Goal: Task Accomplishment & Management: Manage account settings

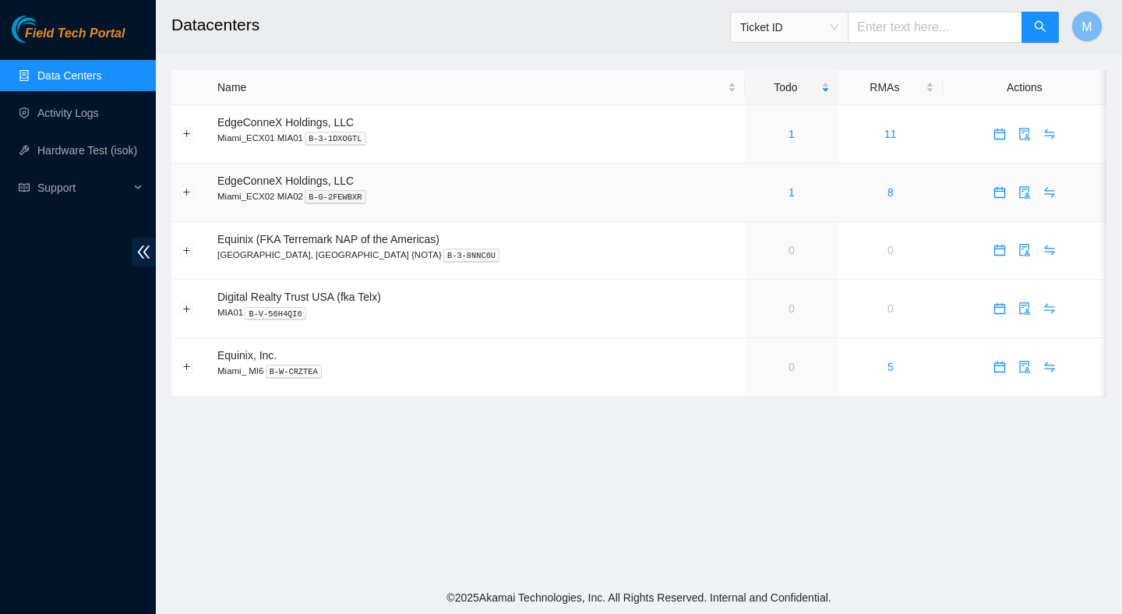
click at [761, 191] on div "1" at bounding box center [791, 192] width 76 height 17
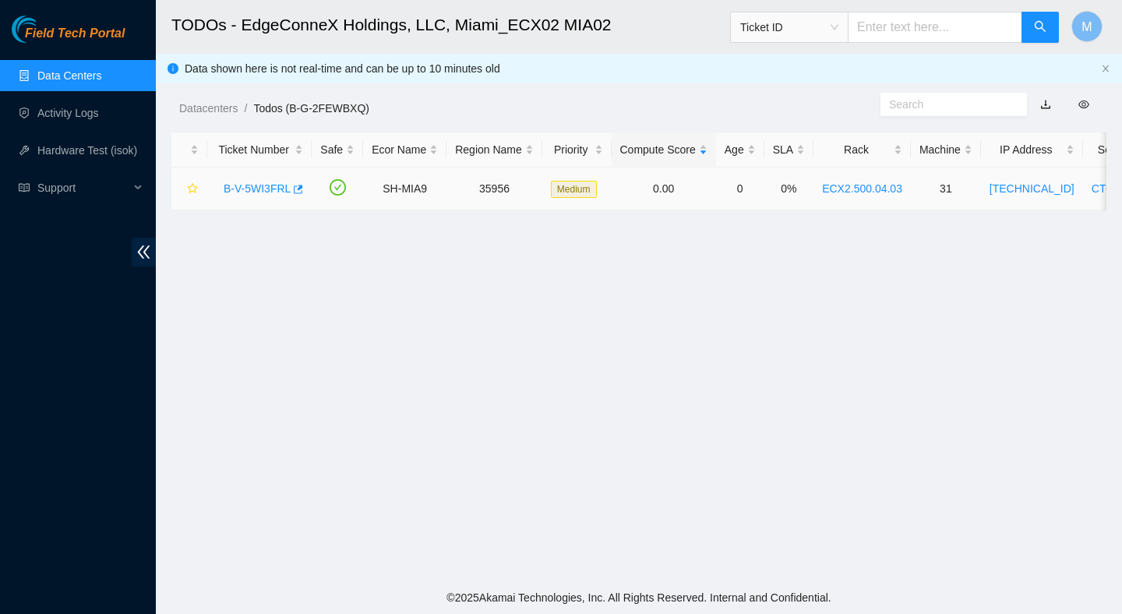
click at [282, 184] on link "B-V-5WI3FRL" at bounding box center [257, 188] width 67 height 12
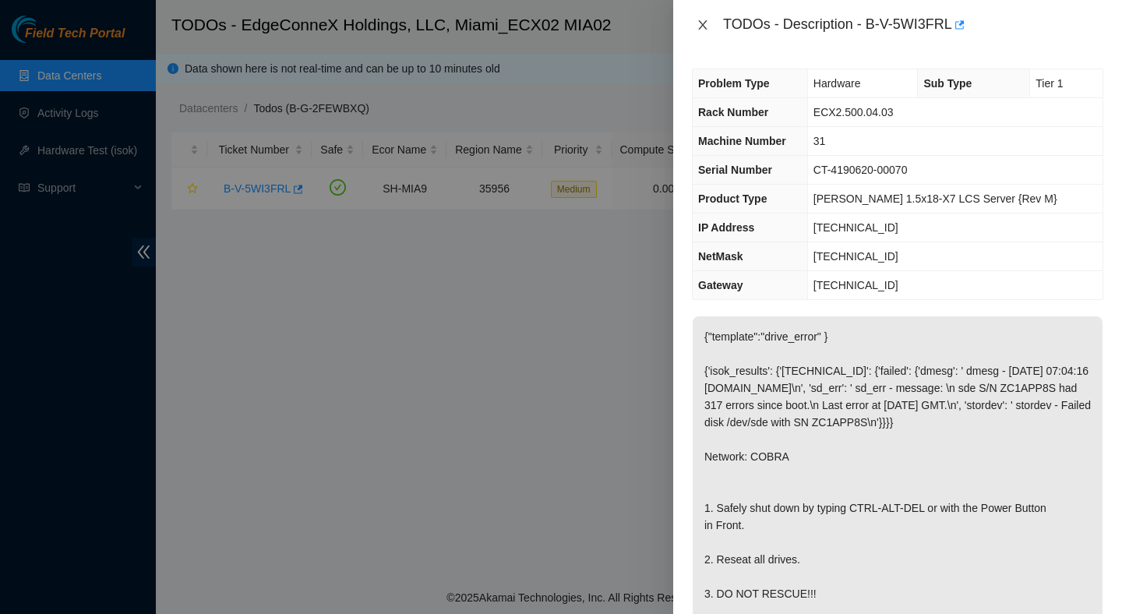
click at [704, 22] on icon "close" at bounding box center [702, 24] width 9 height 9
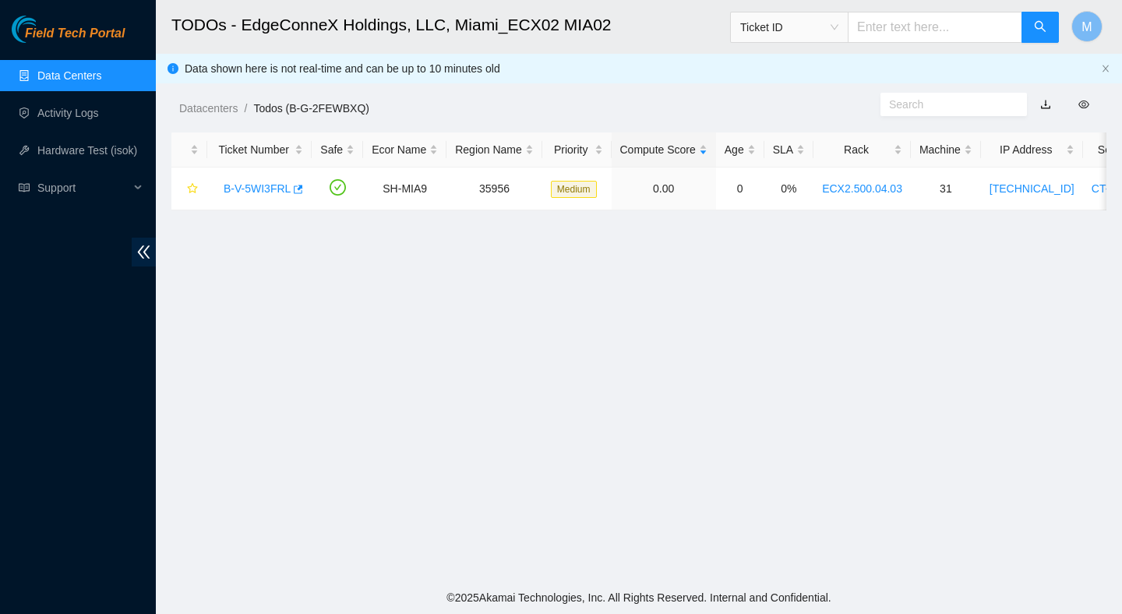
click at [650, 456] on main "TODOs - EdgeConneX Holdings, LLC, Miami_ECX02 MIA02 Ticket ID M Data shown here…" at bounding box center [639, 290] width 966 height 581
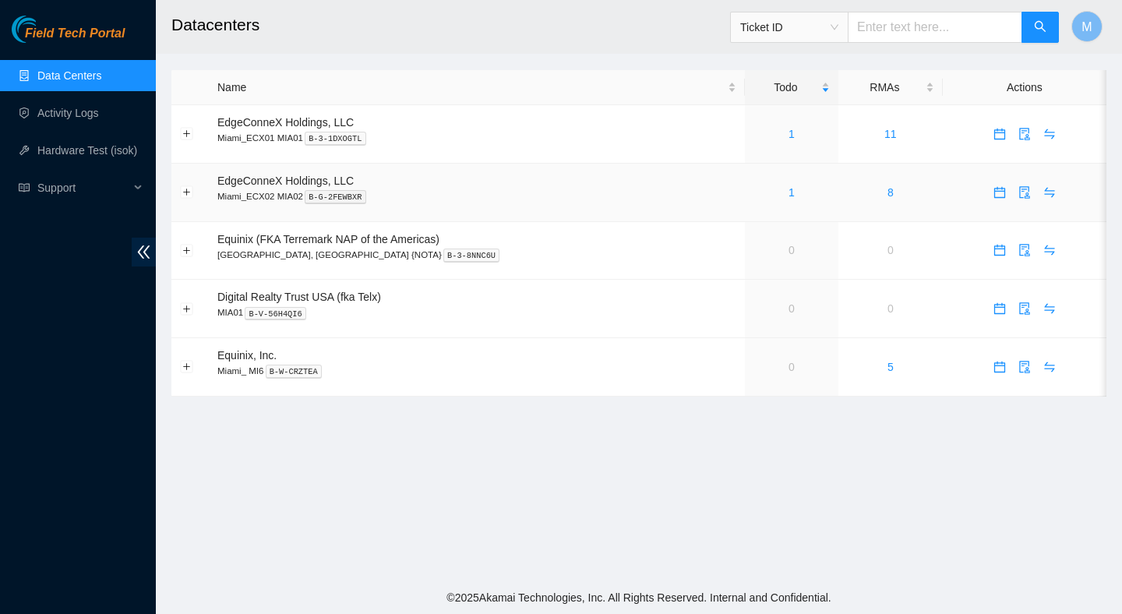
click at [763, 193] on div "1" at bounding box center [791, 192] width 76 height 17
click at [755, 180] on td "1" at bounding box center [792, 193] width 94 height 58
click at [760, 192] on div "1" at bounding box center [791, 192] width 76 height 17
click at [789, 197] on link "1" at bounding box center [792, 192] width 6 height 12
click at [606, 485] on main "Datacenters Ticket ID M Name Todo RMAs Actions Equinix (FKA Terremark NAP of th…" at bounding box center [639, 290] width 966 height 581
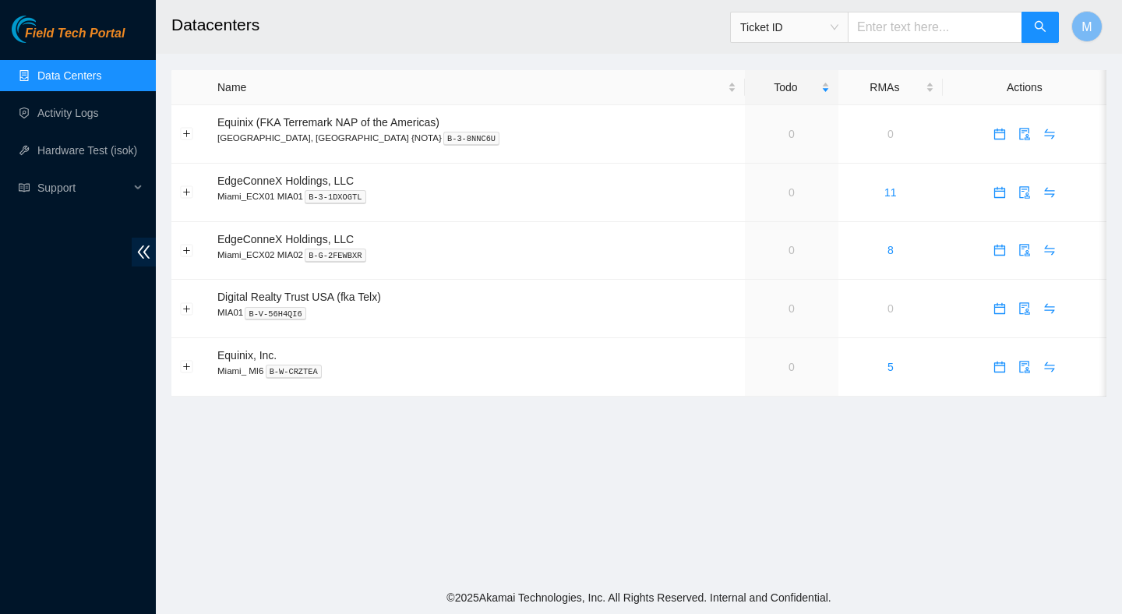
click at [606, 485] on main "Datacenters Ticket ID M Name Todo RMAs Actions Equinix (FKA Terremark NAP of th…" at bounding box center [639, 290] width 966 height 581
click at [72, 107] on link "Activity Logs" at bounding box center [68, 113] width 62 height 12
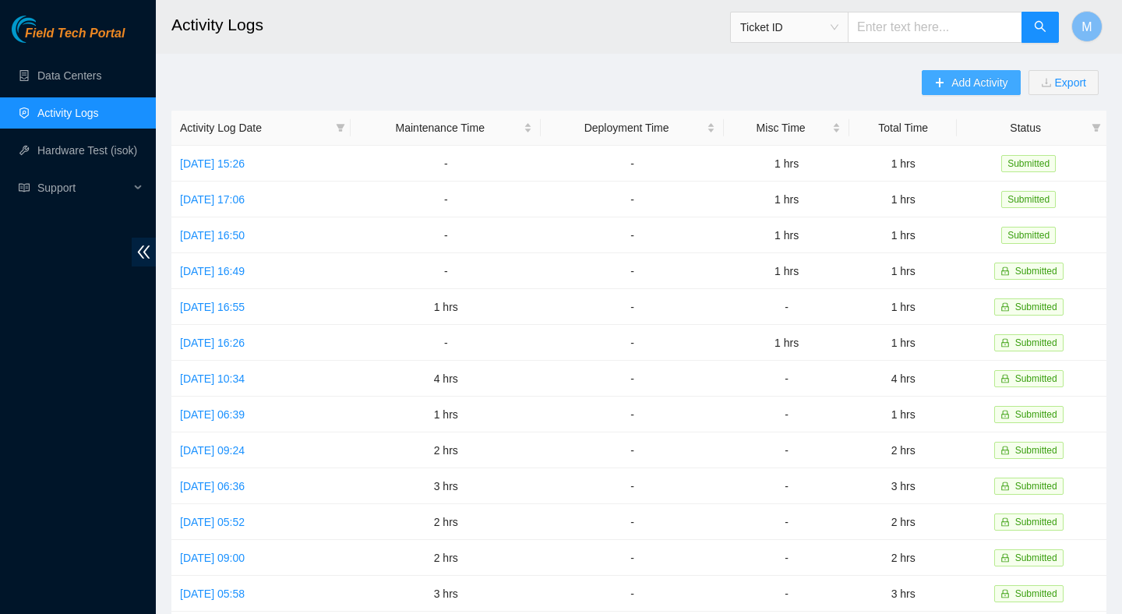
click at [954, 87] on span "Add Activity" at bounding box center [979, 82] width 56 height 17
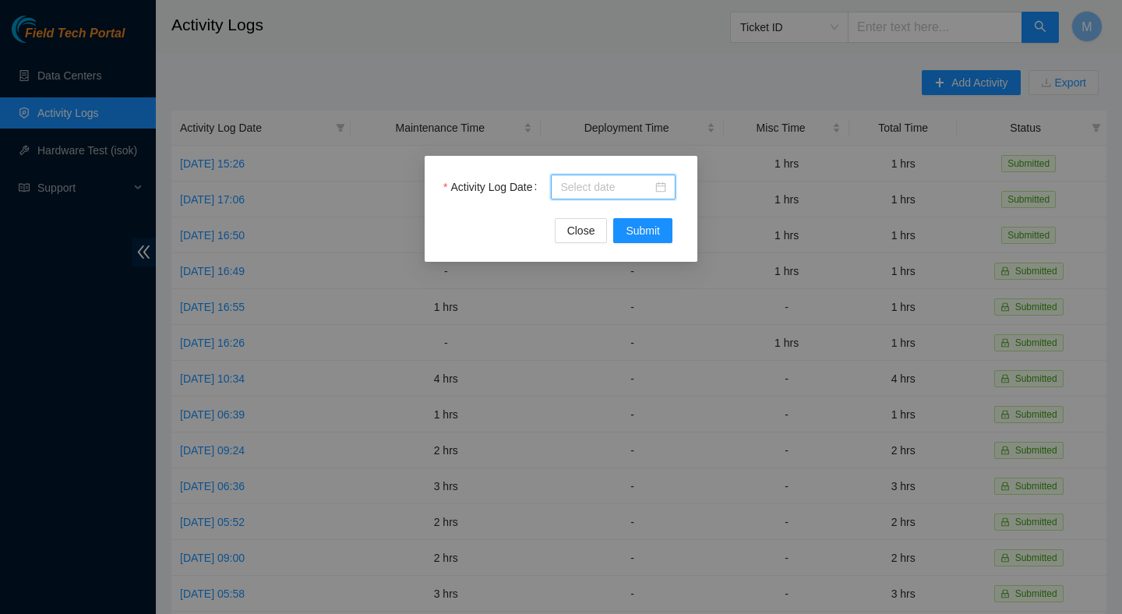
click at [626, 192] on input "Activity Log Date" at bounding box center [606, 186] width 92 height 17
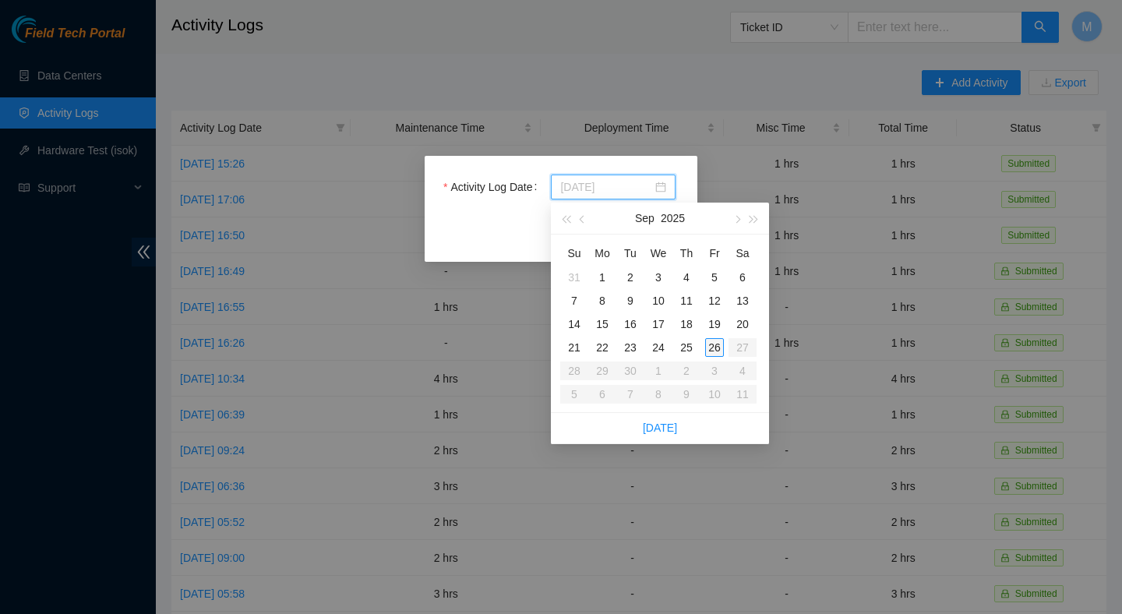
type input "2025-09-26"
click at [718, 350] on div "26" at bounding box center [714, 347] width 19 height 19
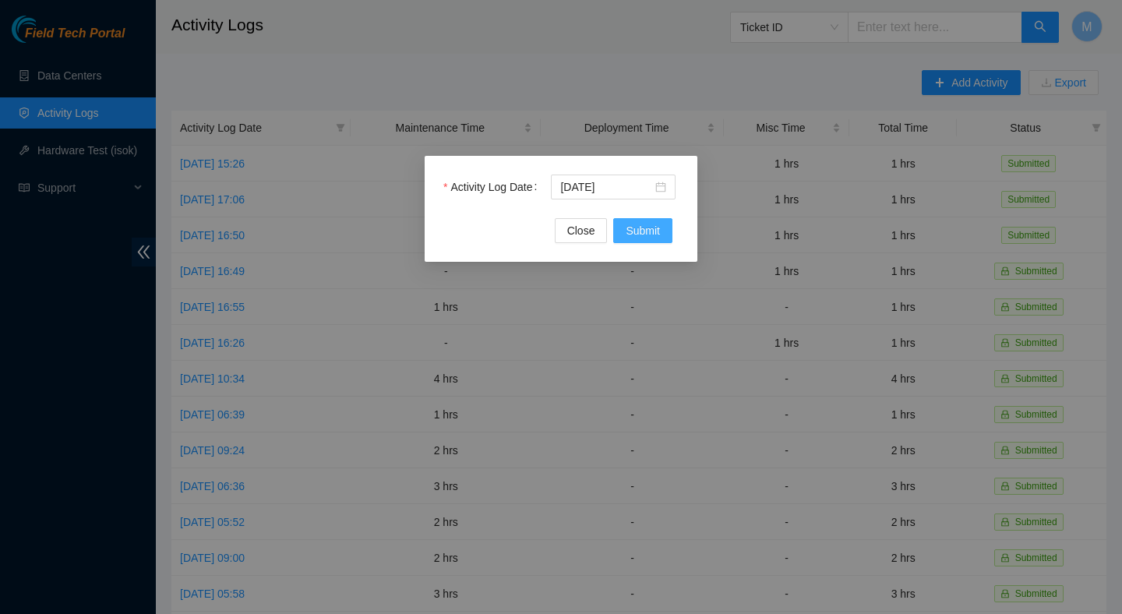
click at [627, 225] on span "Submit" at bounding box center [643, 230] width 34 height 17
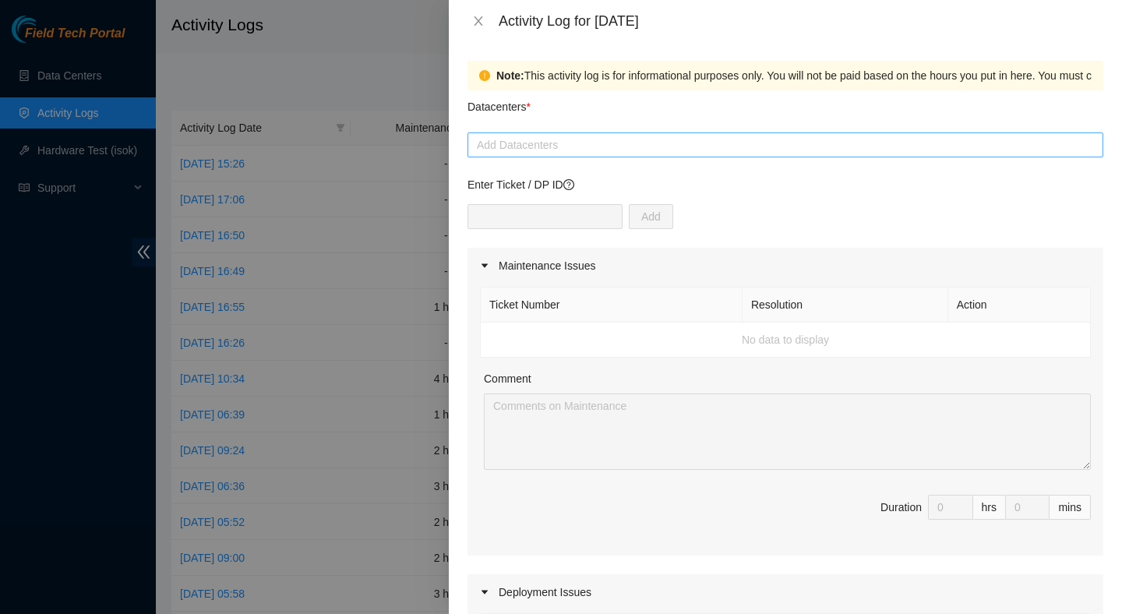
click at [573, 146] on div at bounding box center [785, 145] width 628 height 19
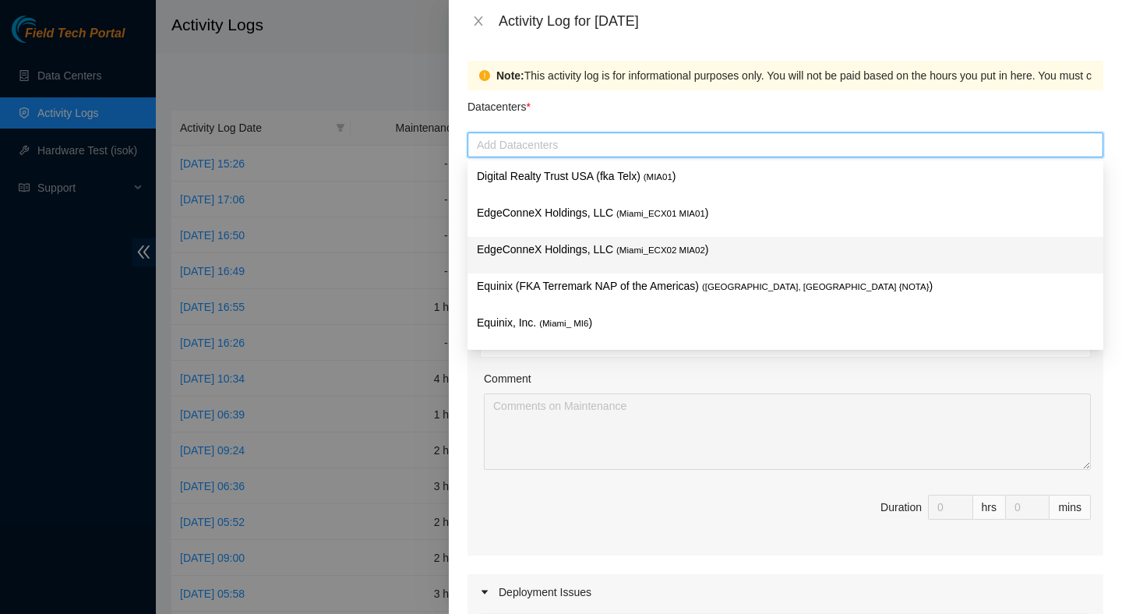
click at [612, 245] on p "EdgeConneX Holdings, LLC ( Miami_ECX02 MIA02 )" at bounding box center [785, 250] width 617 height 18
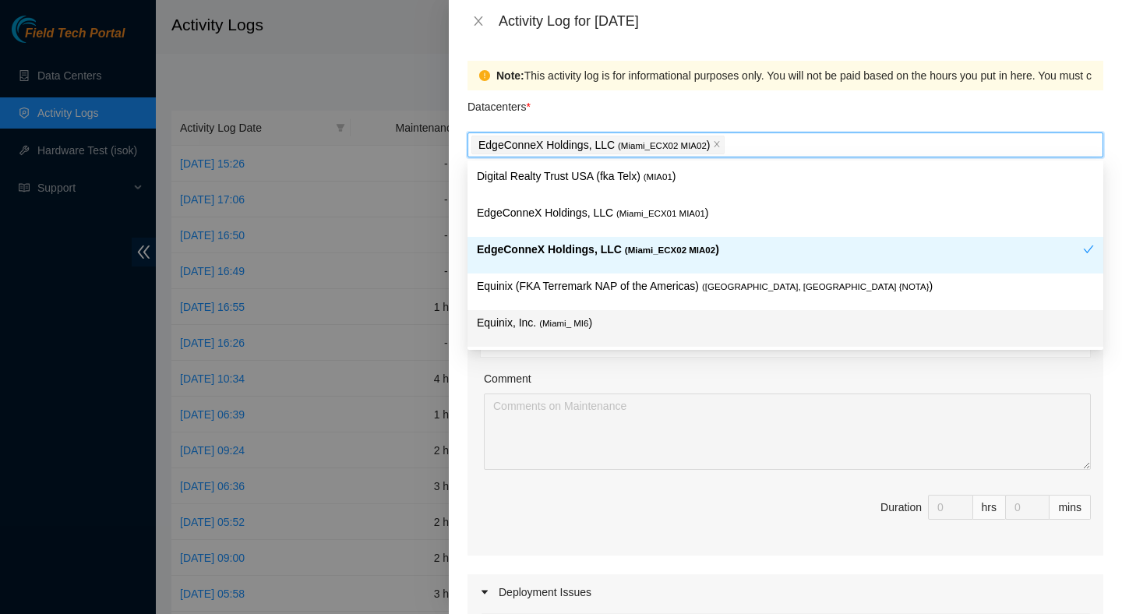
click at [655, 370] on div "Comment" at bounding box center [787, 381] width 607 height 23
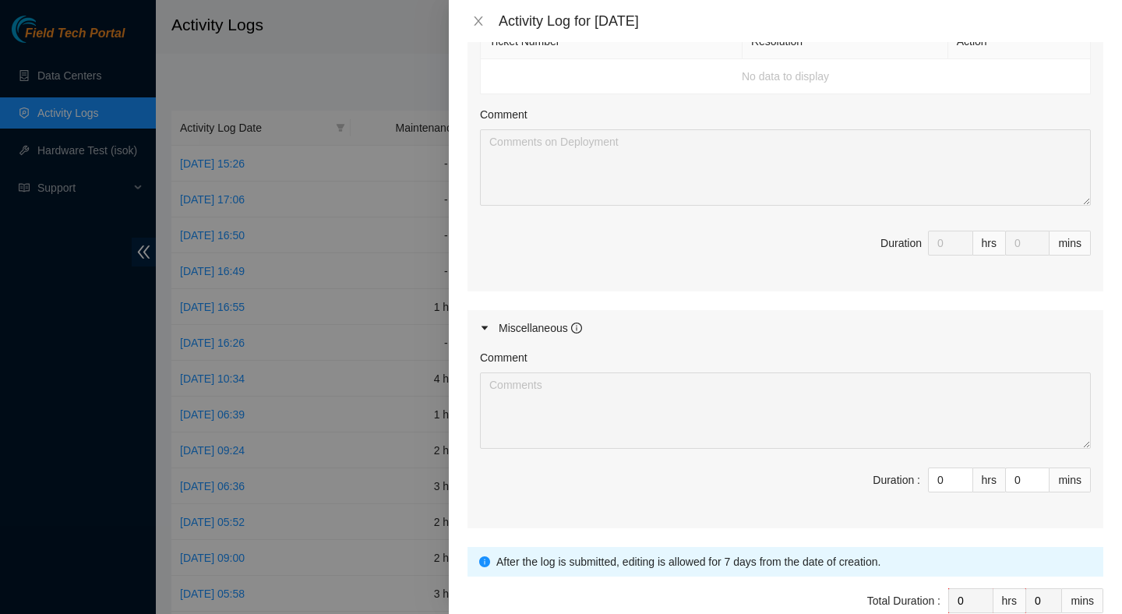
scroll to position [675, 0]
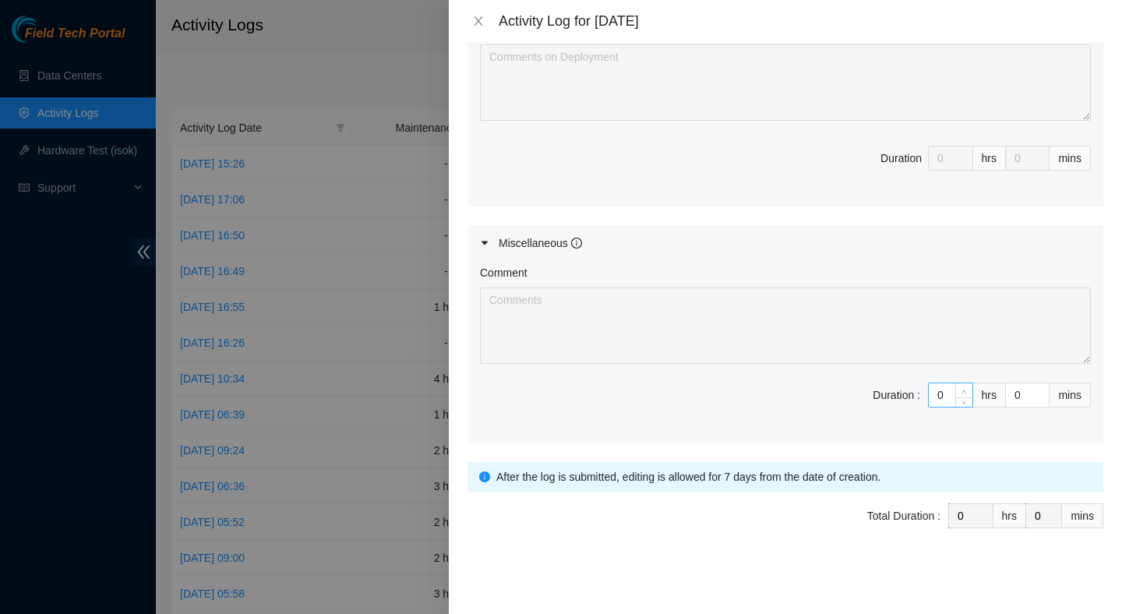
type input "1"
click at [965, 386] on span "up" at bounding box center [964, 390] width 9 height 9
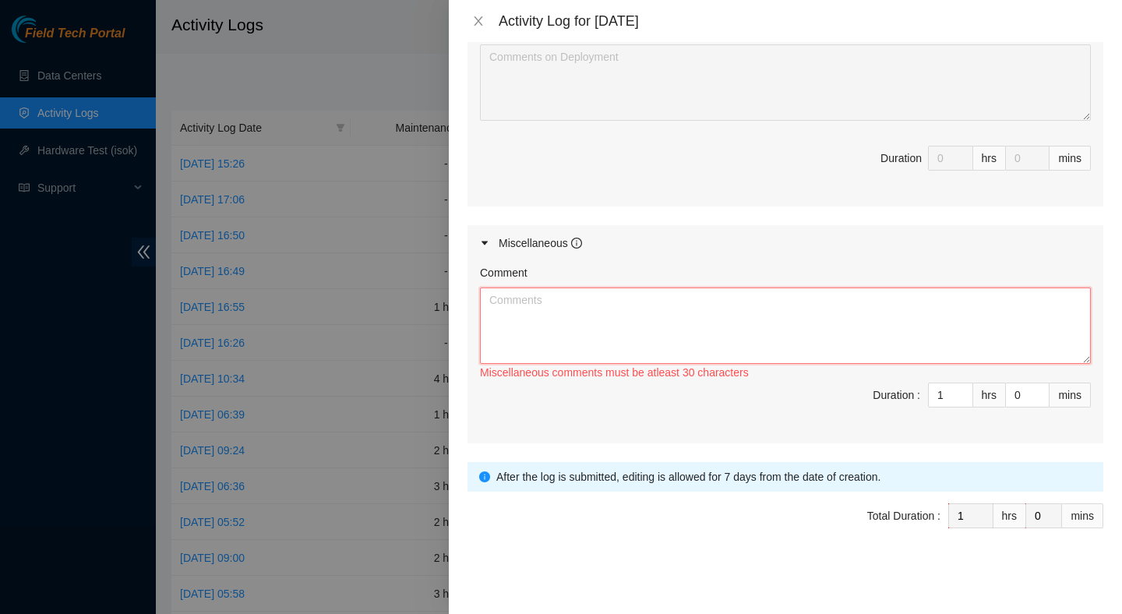
click at [845, 344] on textarea "Comment" at bounding box center [785, 326] width 611 height 76
paste textarea "463470056885 463470058145 463470058123 463470056944 884677566499"
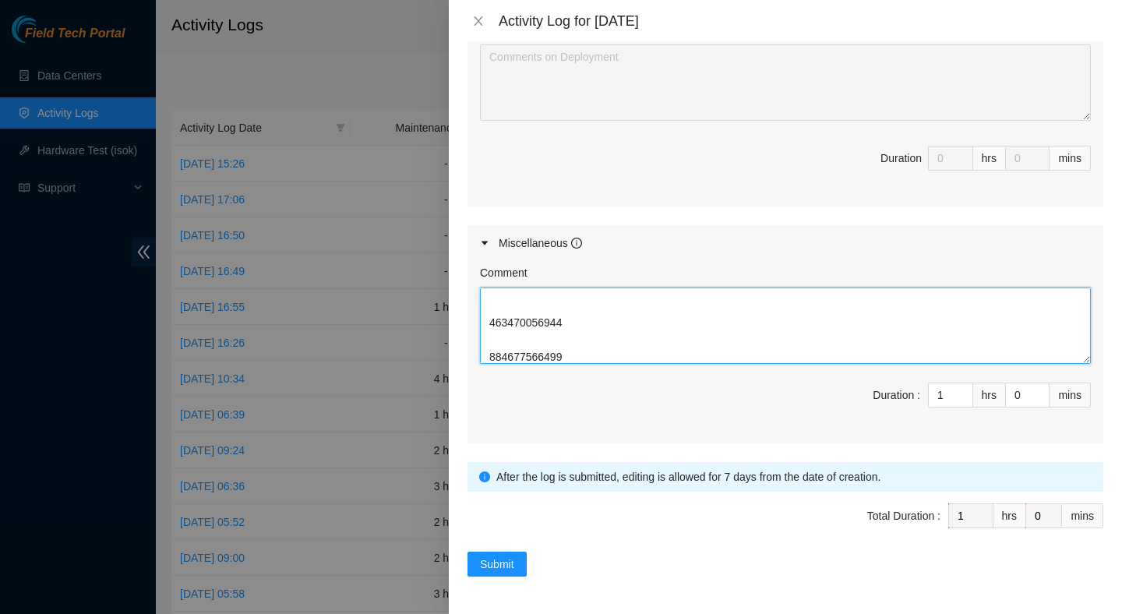
click at [509, 340] on textarea "Did outbound for the packages: 463470056885 463470058145 463470058123 463470056…" at bounding box center [785, 326] width 611 height 76
type textarea "Did outbound for the packages: 463470056885 463470058145 463470058123 463470056…"
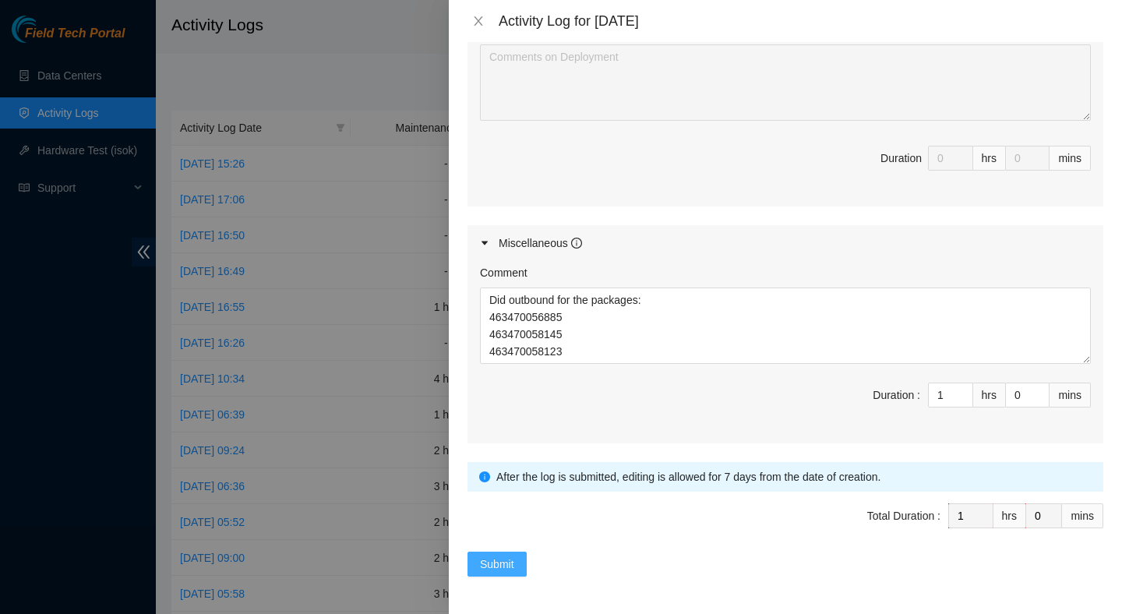
click at [485, 563] on span "Submit" at bounding box center [497, 564] width 34 height 17
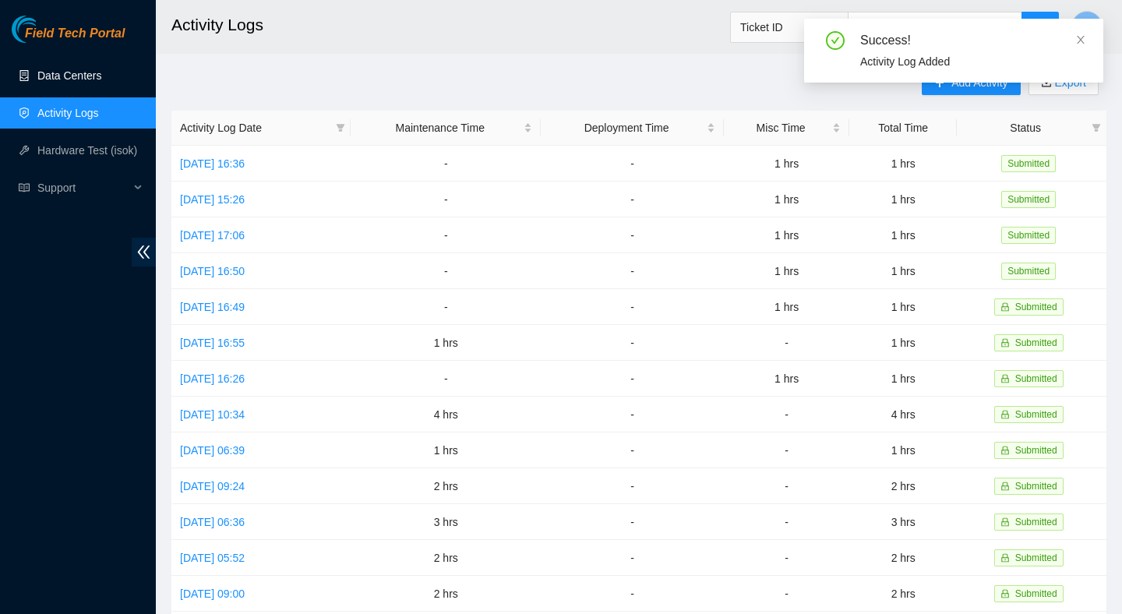
click at [82, 69] on link "Data Centers" at bounding box center [69, 75] width 64 height 12
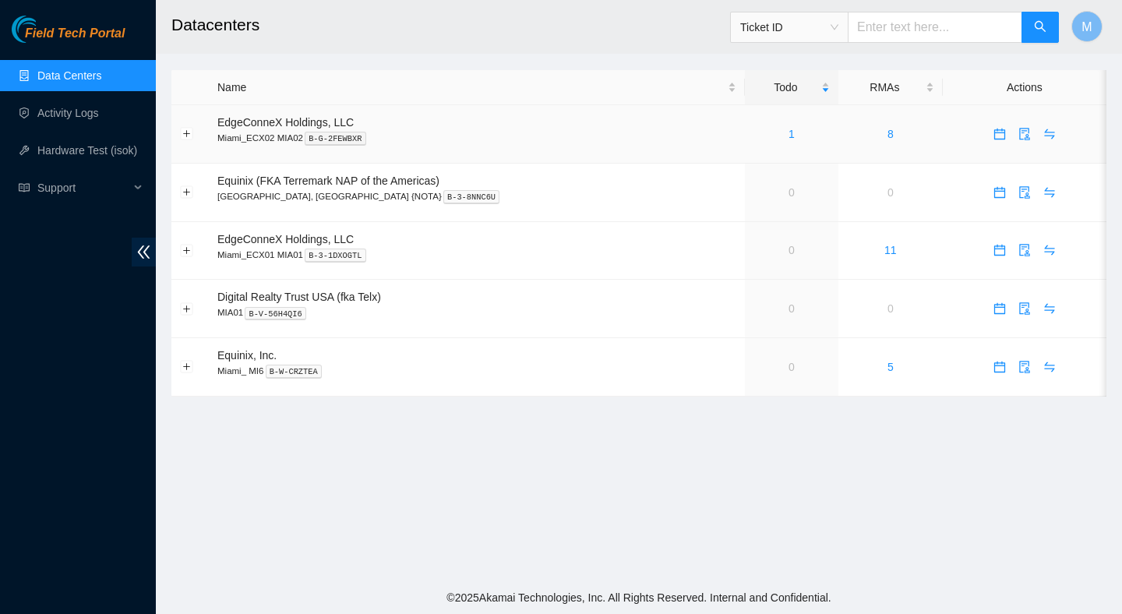
click at [760, 133] on div "1" at bounding box center [791, 133] width 76 height 17
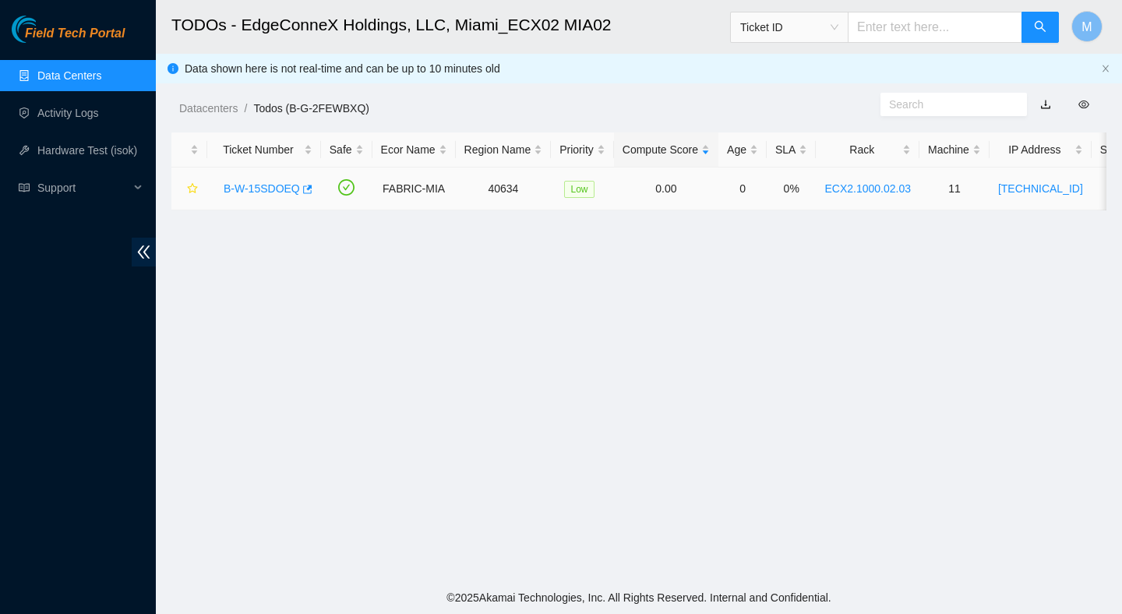
click at [279, 190] on link "B-W-15SDOEQ" at bounding box center [262, 188] width 76 height 12
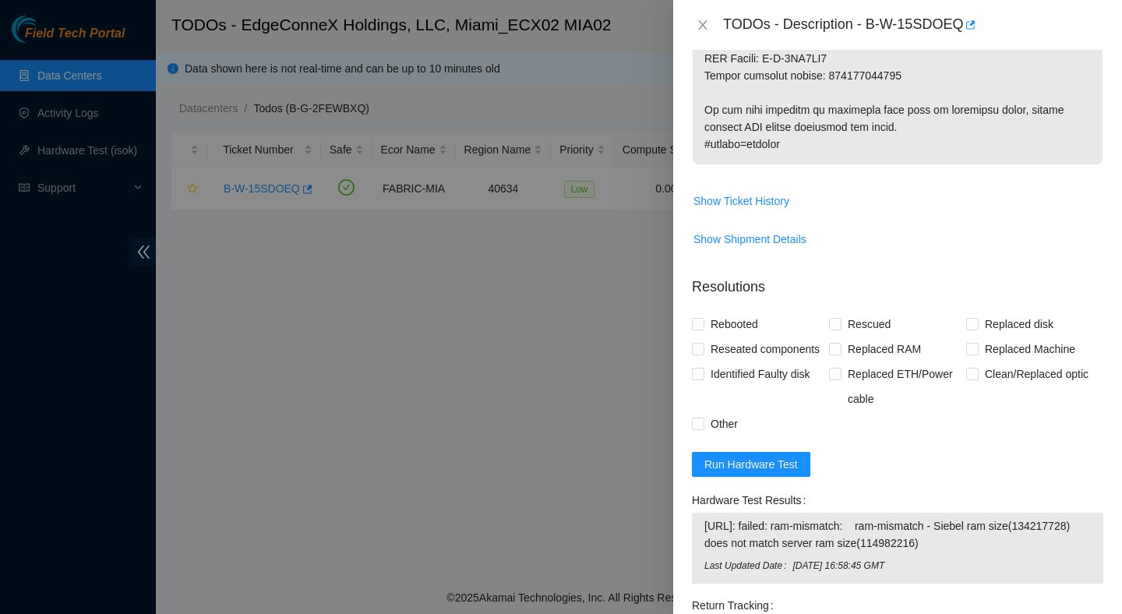
scroll to position [1027, 0]
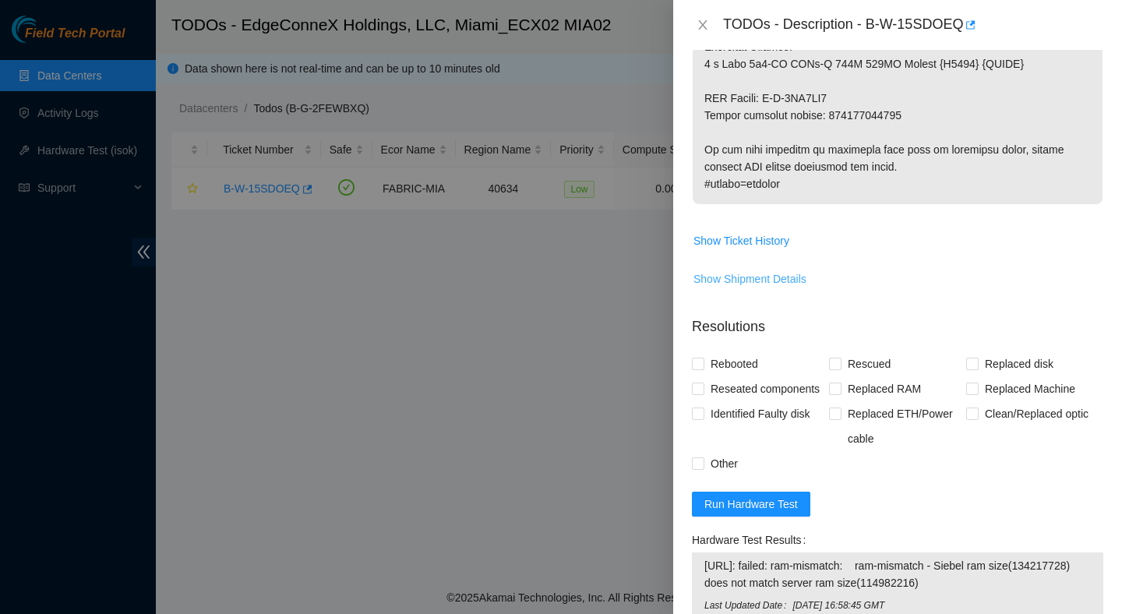
click at [732, 288] on span "Show Shipment Details" at bounding box center [749, 278] width 113 height 17
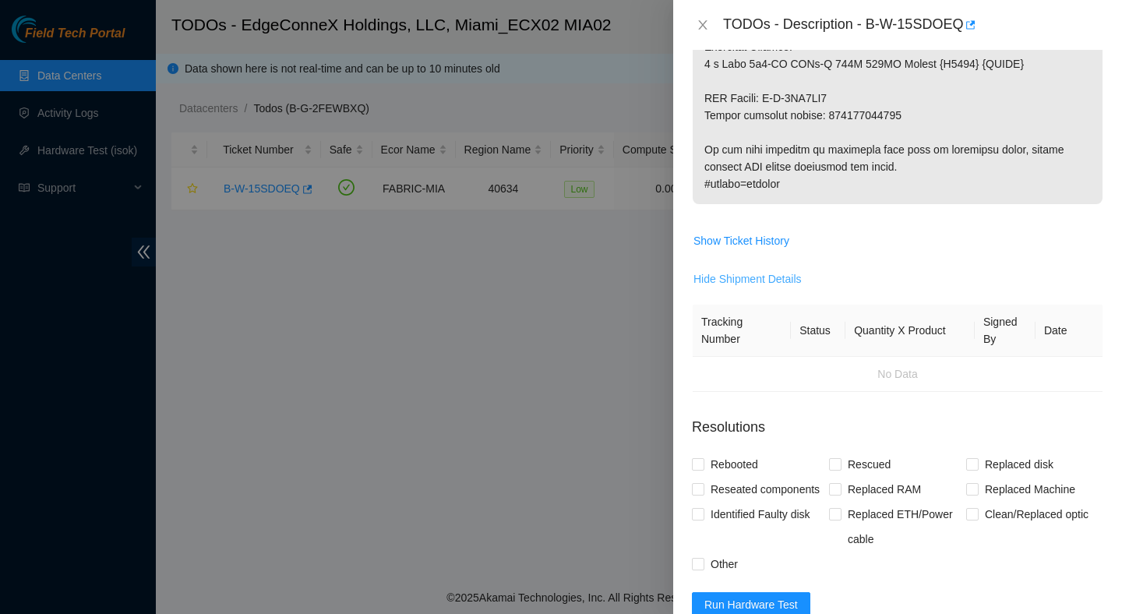
click at [761, 288] on span "Hide Shipment Details" at bounding box center [747, 278] width 108 height 17
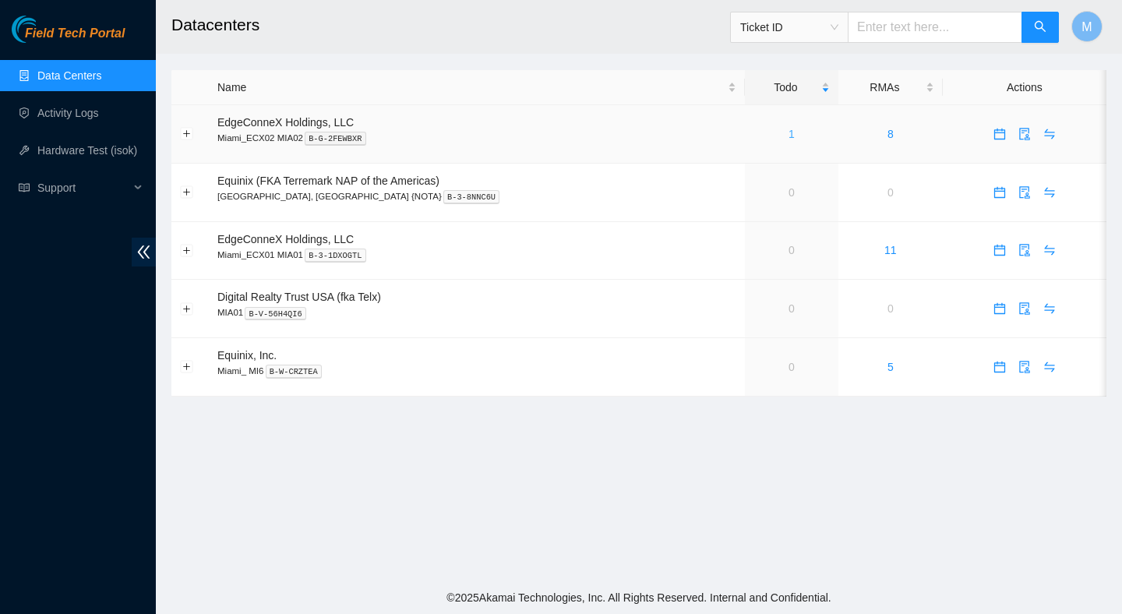
click at [789, 136] on link "1" at bounding box center [792, 134] width 6 height 12
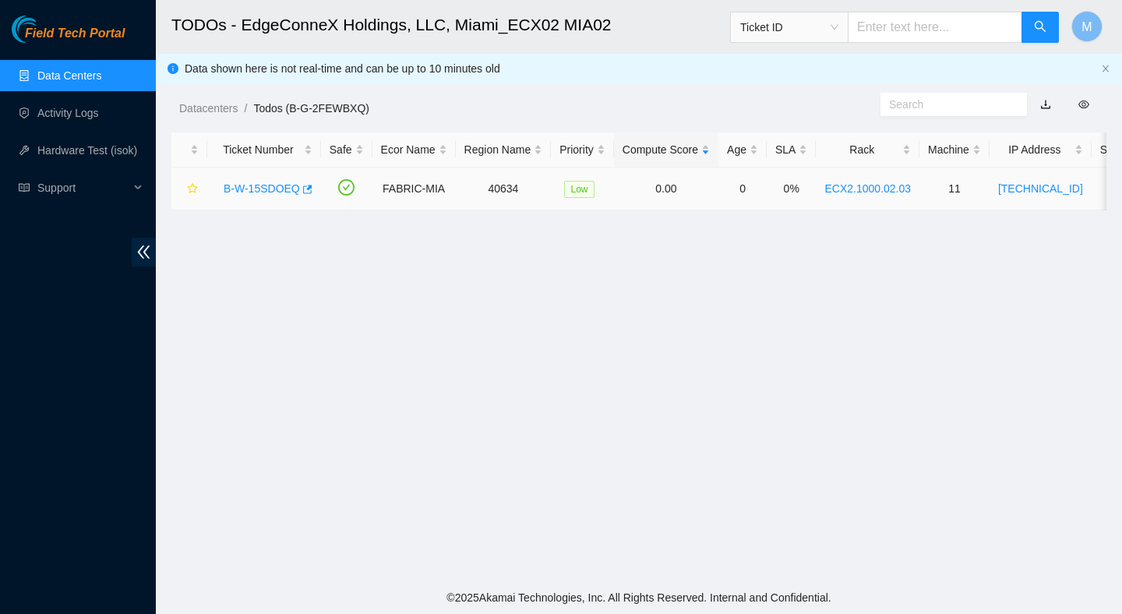
click at [271, 182] on link "B-W-15SDOEQ" at bounding box center [262, 188] width 76 height 12
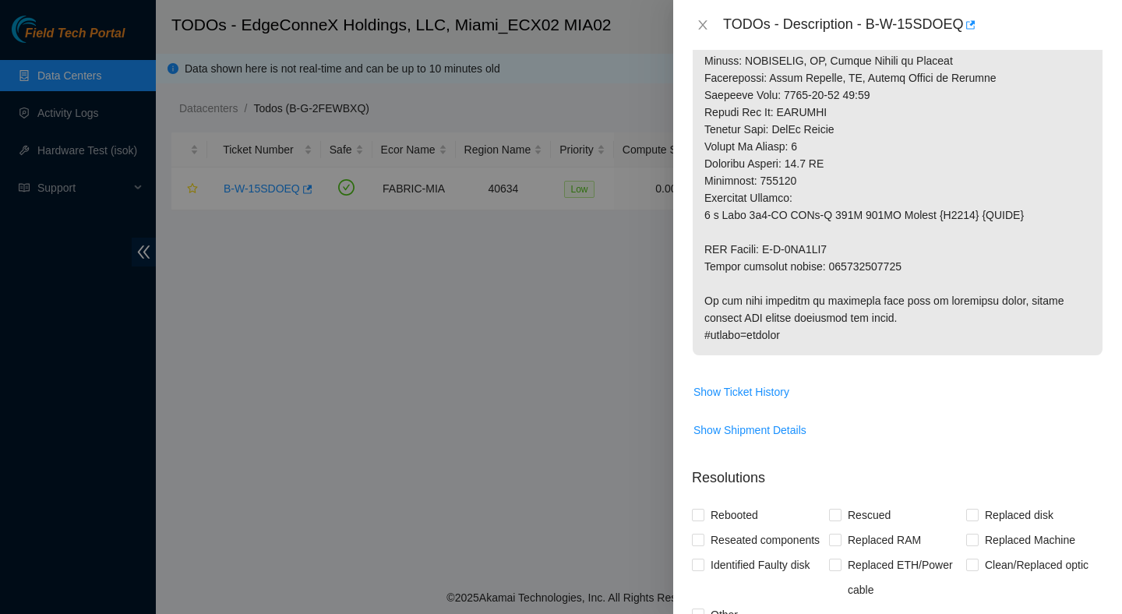
scroll to position [891, 0]
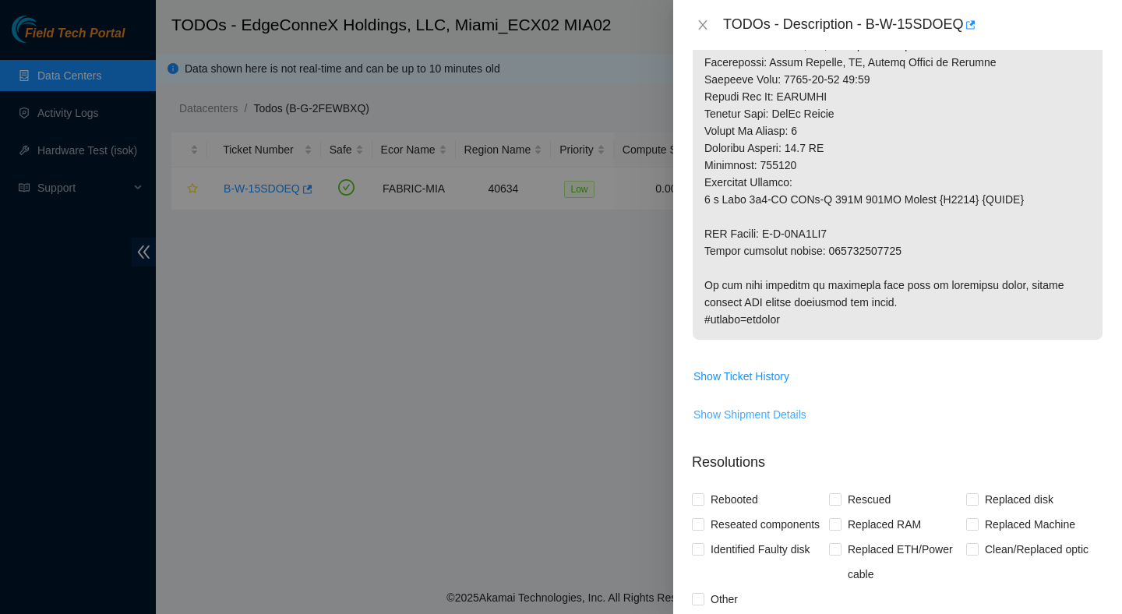
click at [777, 423] on span "Show Shipment Details" at bounding box center [749, 414] width 113 height 17
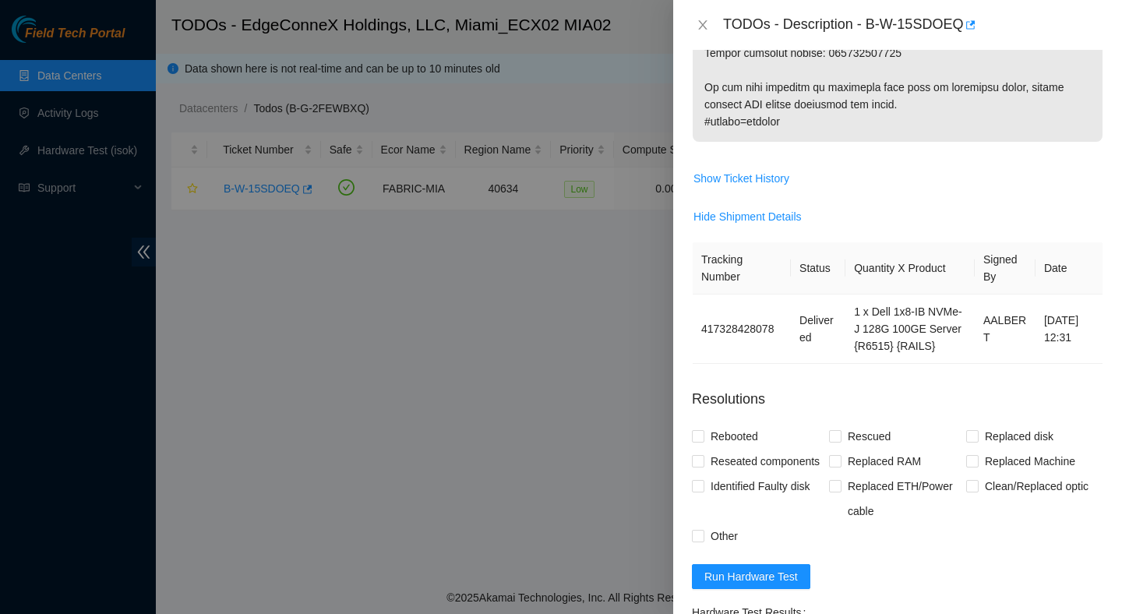
scroll to position [1097, 0]
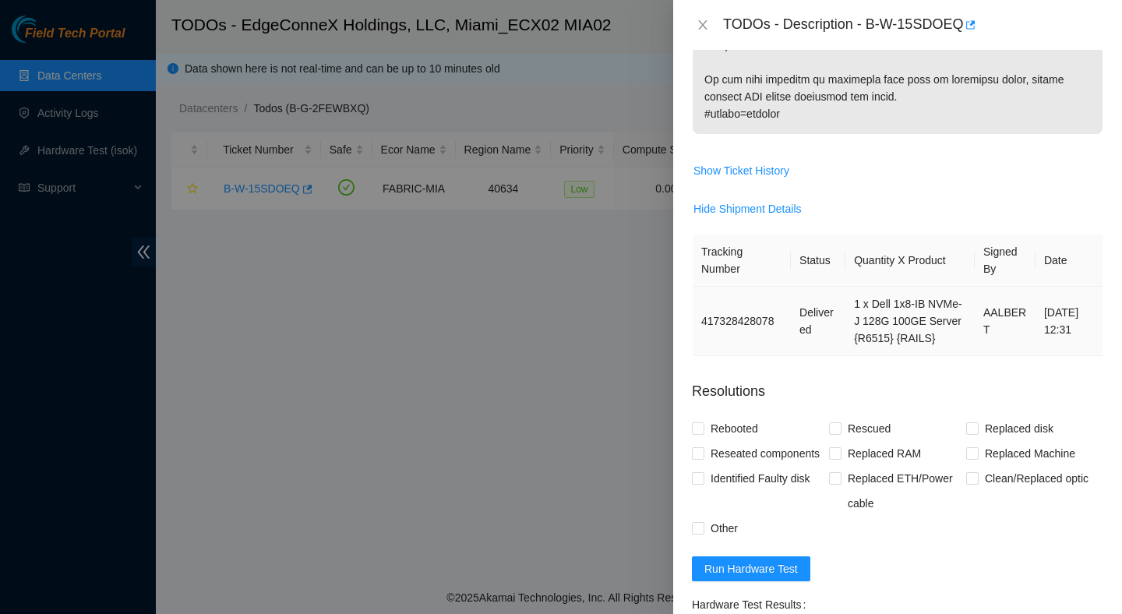
click at [757, 345] on td "417328428078" at bounding box center [742, 321] width 98 height 69
copy td "417328428078"
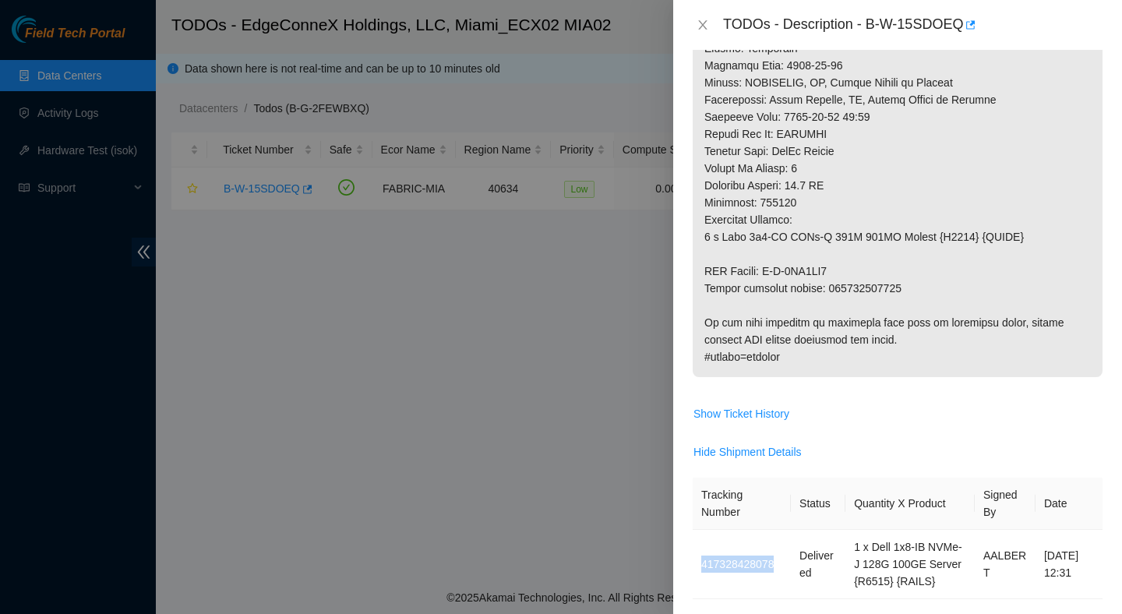
scroll to position [1015, 0]
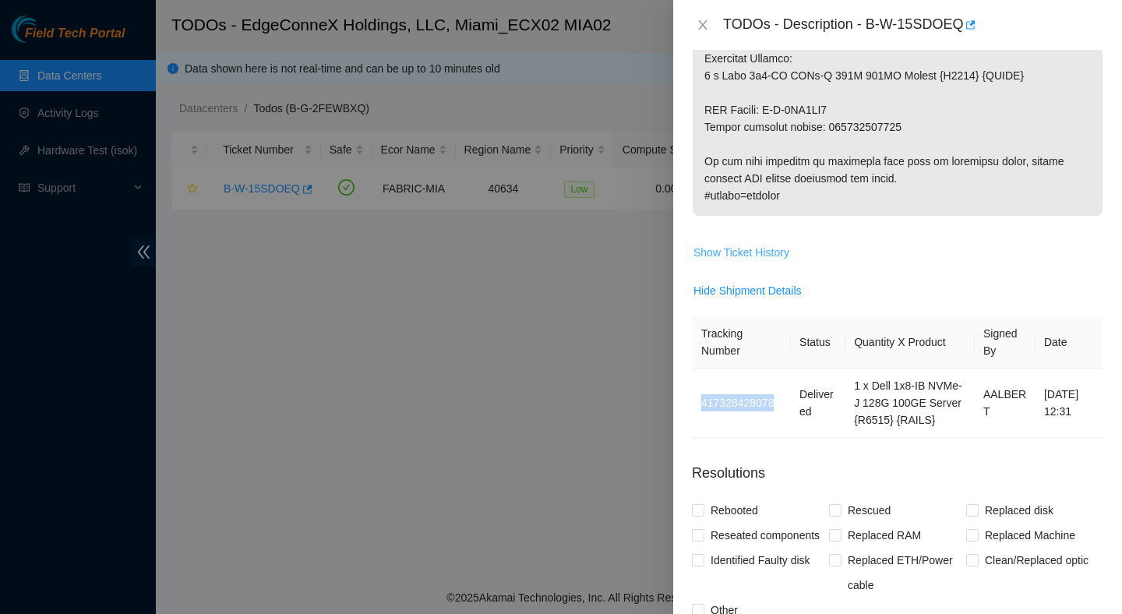
click at [763, 261] on span "Show Ticket History" at bounding box center [741, 252] width 96 height 17
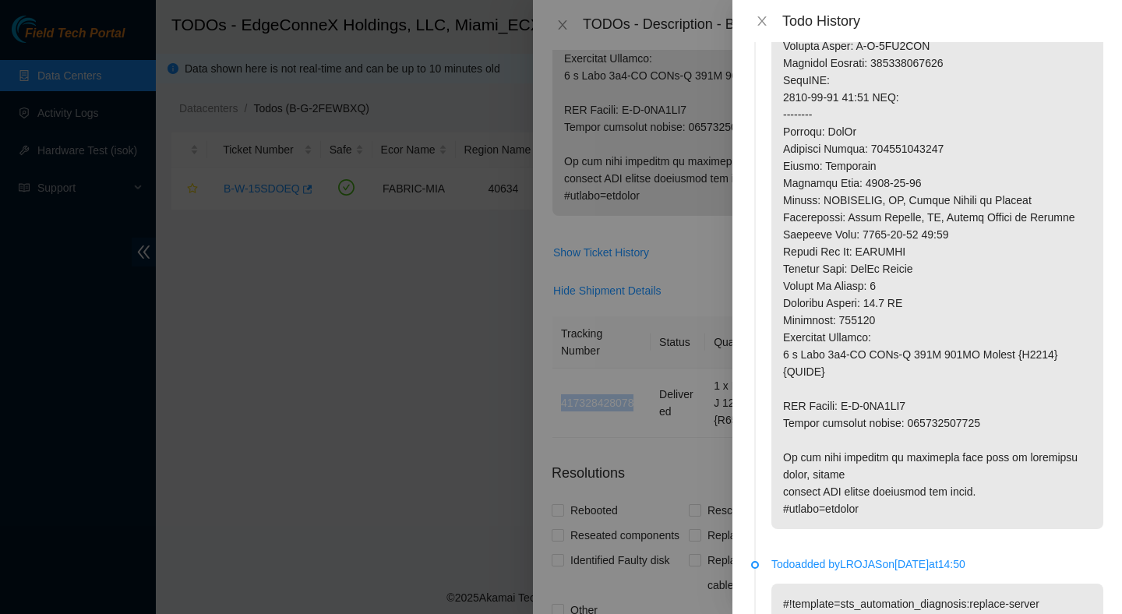
scroll to position [0, 0]
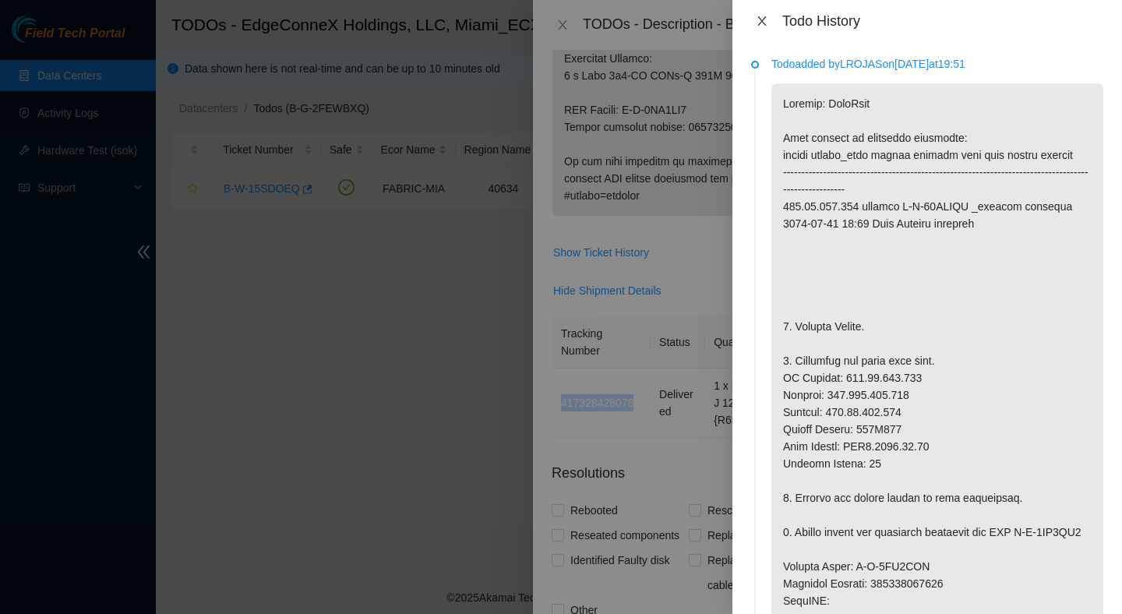
click at [760, 18] on icon "close" at bounding box center [762, 21] width 12 height 12
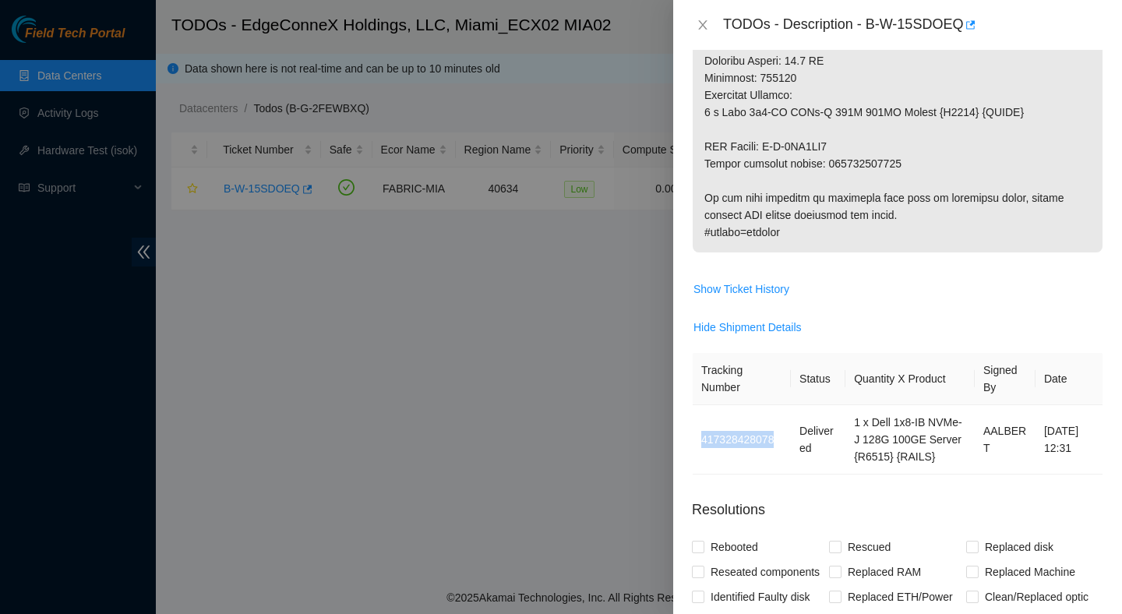
scroll to position [1067, 0]
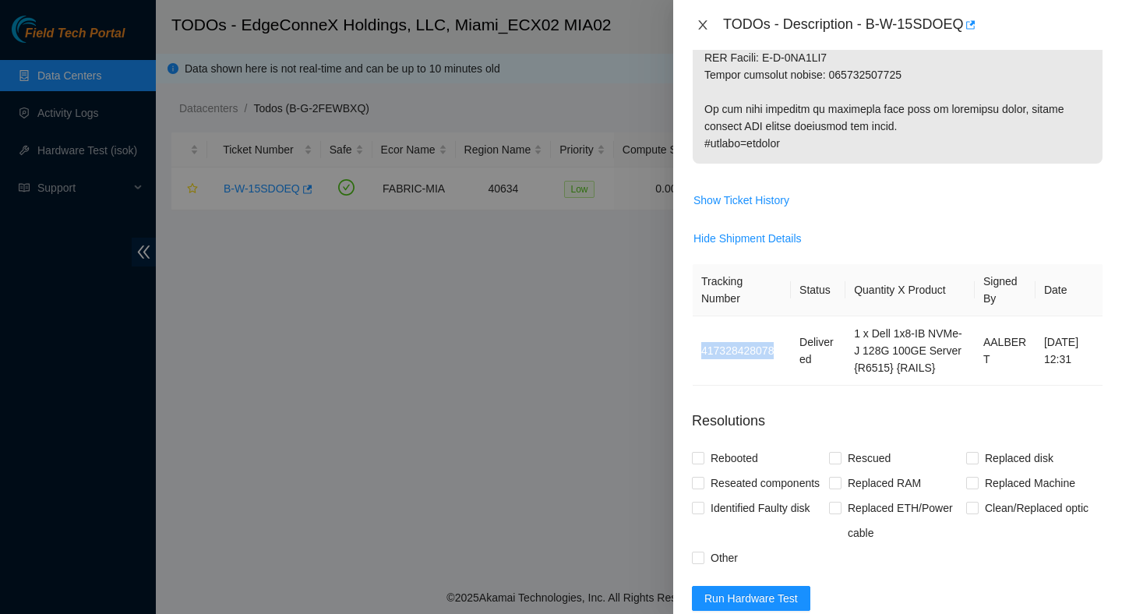
click at [703, 25] on icon "close" at bounding box center [702, 24] width 9 height 9
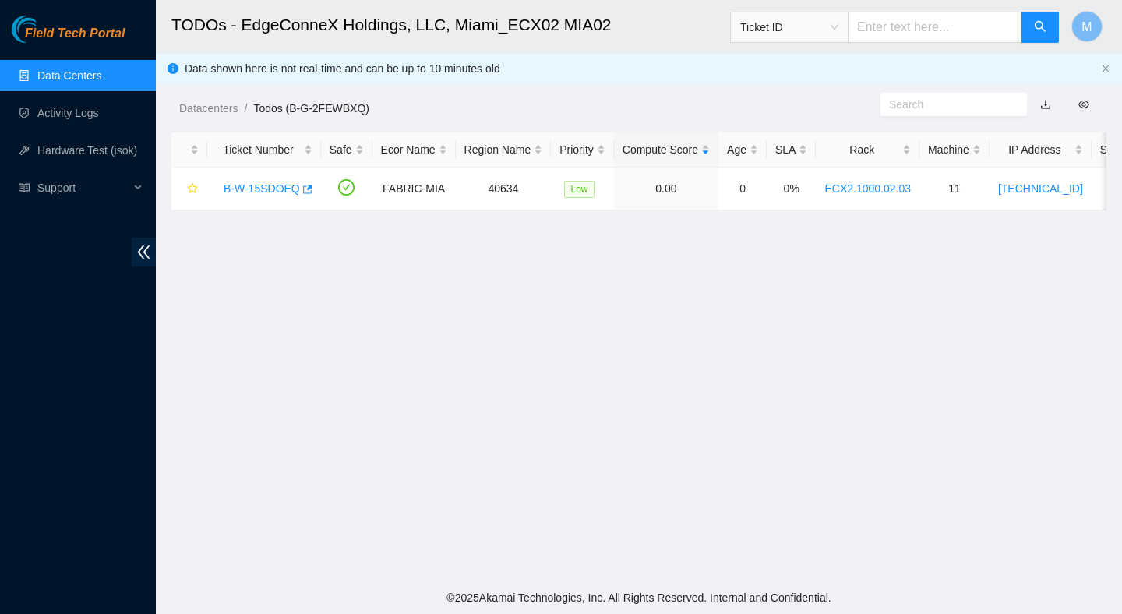
scroll to position [391, 0]
